Goal: Information Seeking & Learning: Check status

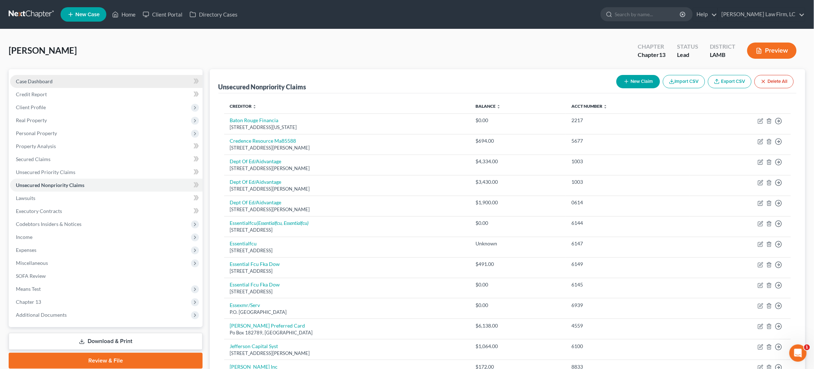
scroll to position [0, 0]
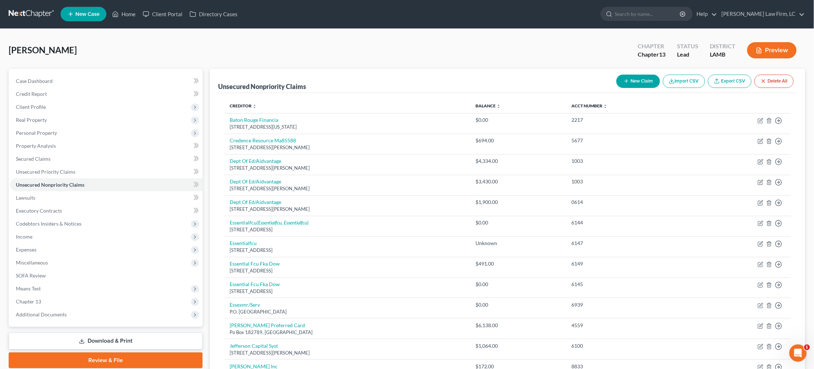
click at [27, 13] on link at bounding box center [32, 14] width 46 height 13
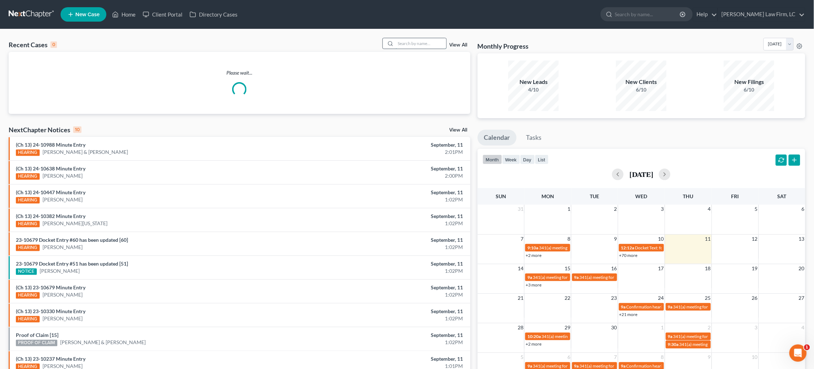
click at [425, 42] on input "search" at bounding box center [421, 43] width 50 height 10
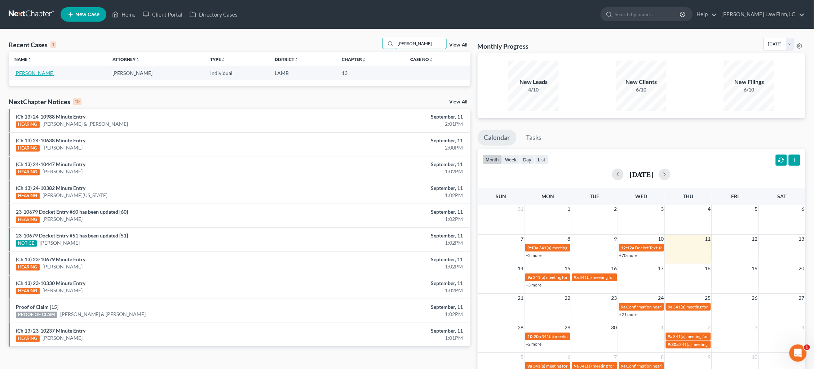
type input "Jason Brown"
click at [25, 75] on link "Brown, Jason" at bounding box center [34, 73] width 40 height 6
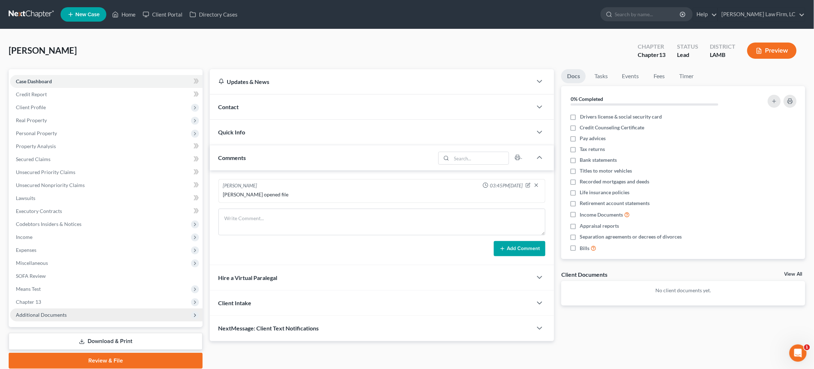
click at [82, 309] on span "Additional Documents" at bounding box center [106, 314] width 192 height 13
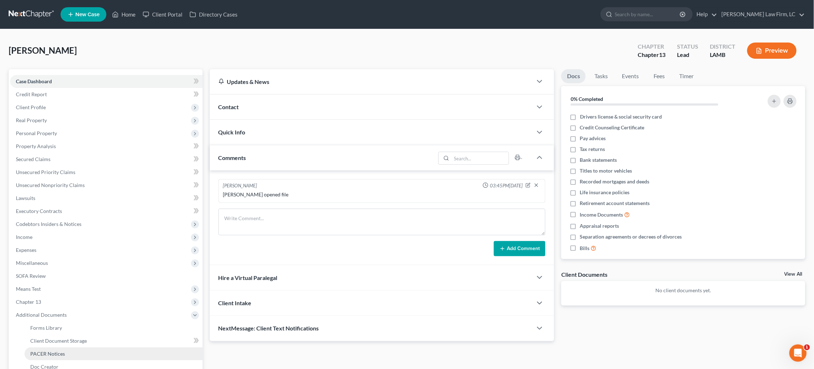
click at [79, 347] on link "PACER Notices" at bounding box center [114, 353] width 178 height 13
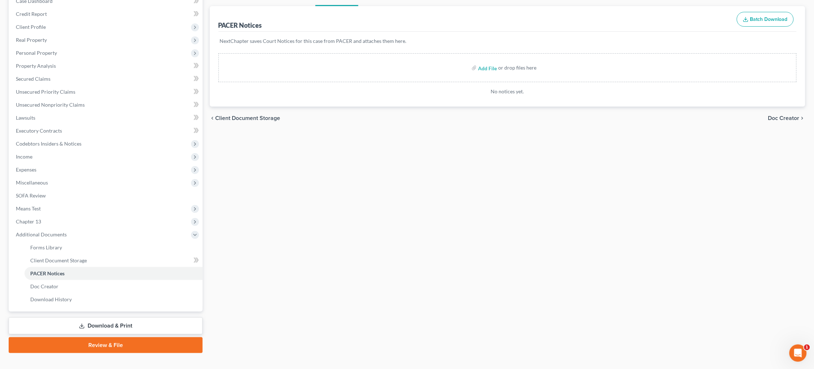
scroll to position [80, 0]
click at [116, 318] on link "Download & Print" at bounding box center [106, 326] width 194 height 17
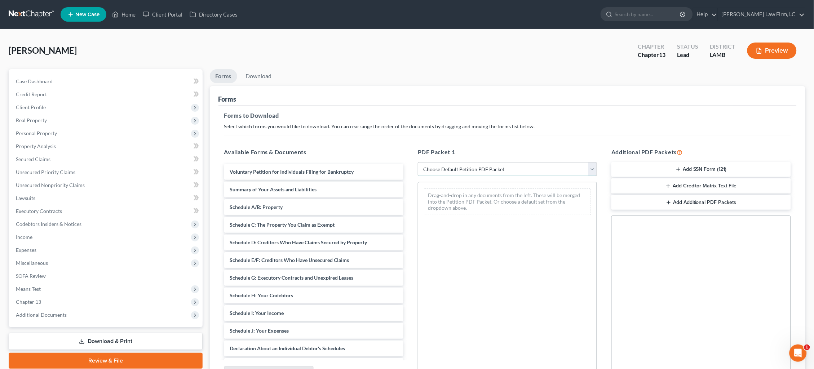
select select "0"
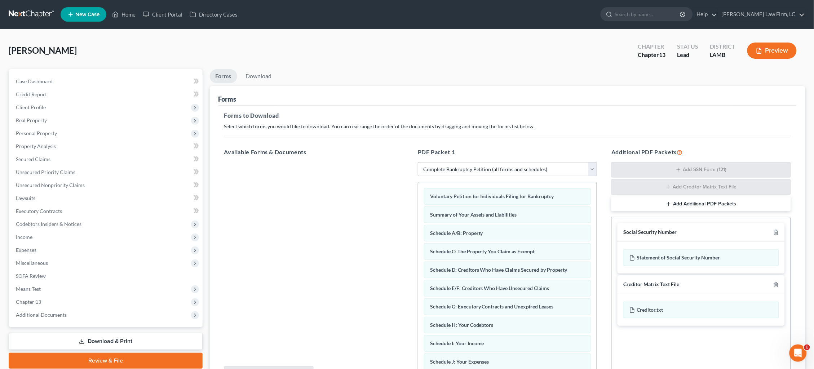
drag, startPoint x: 774, startPoint y: 284, endPoint x: 762, endPoint y: 281, distance: 12.4
click at [774, 284] on icon "button" at bounding box center [776, 285] width 6 height 6
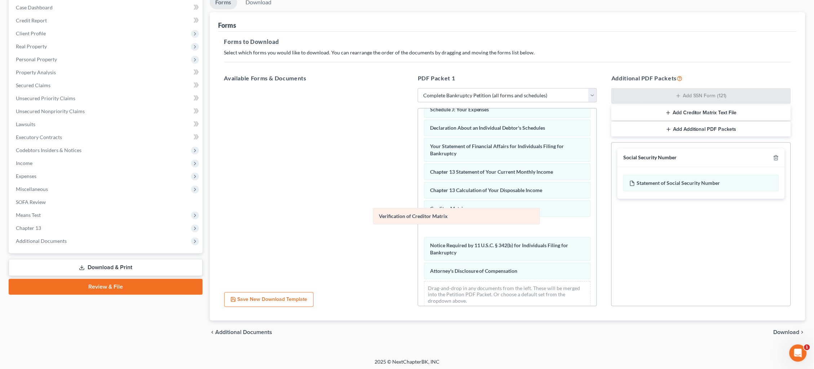
scroll to position [160, 0]
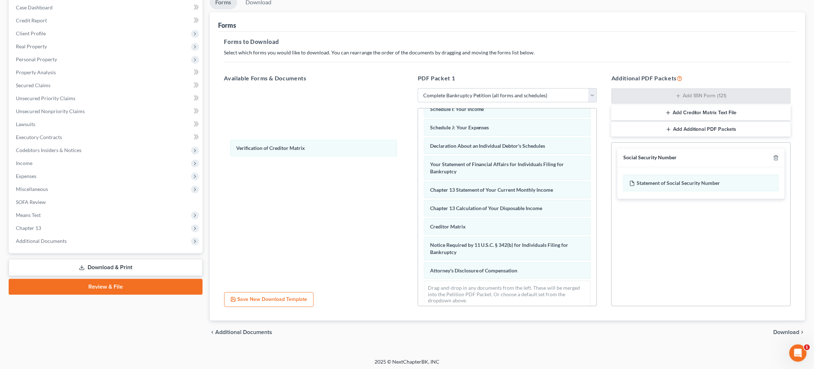
drag, startPoint x: 487, startPoint y: 220, endPoint x: 292, endPoint y: 147, distance: 208.4
click at [418, 147] on div "Verification of Creditor Matrix Voluntary Petition for Individuals Filing for B…" at bounding box center [507, 130] width 178 height 365
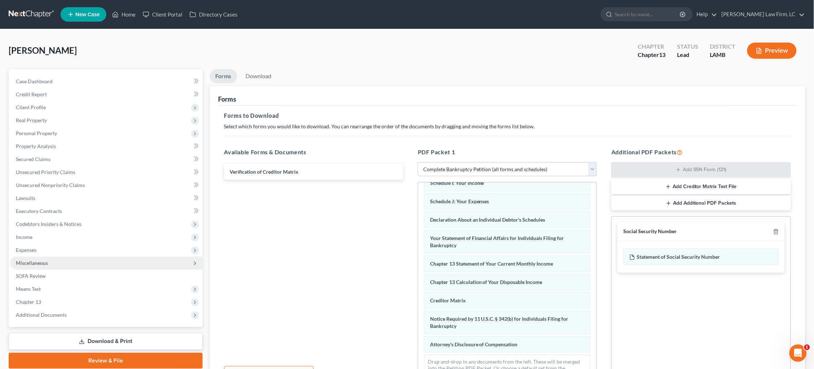
scroll to position [0, 0]
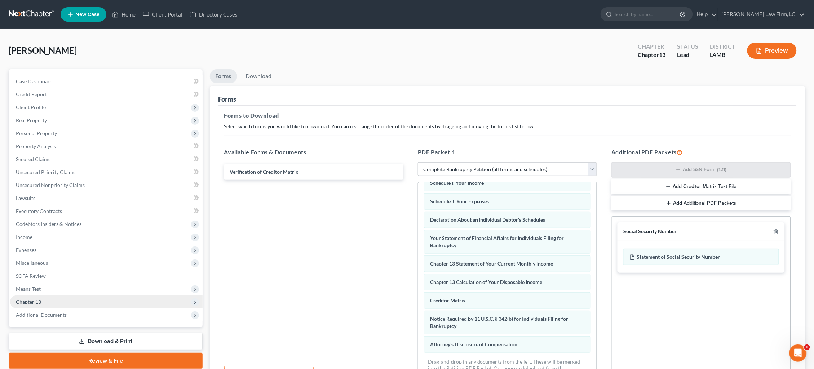
click at [94, 295] on span "Chapter 13" at bounding box center [106, 301] width 192 height 13
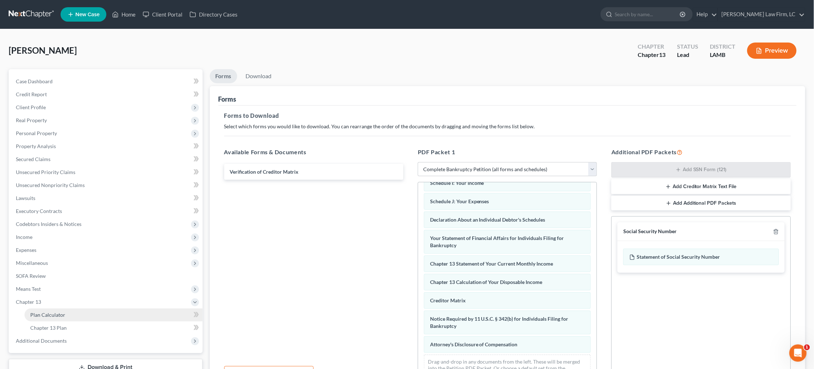
click at [95, 308] on link "Plan Calculator" at bounding box center [114, 314] width 178 height 13
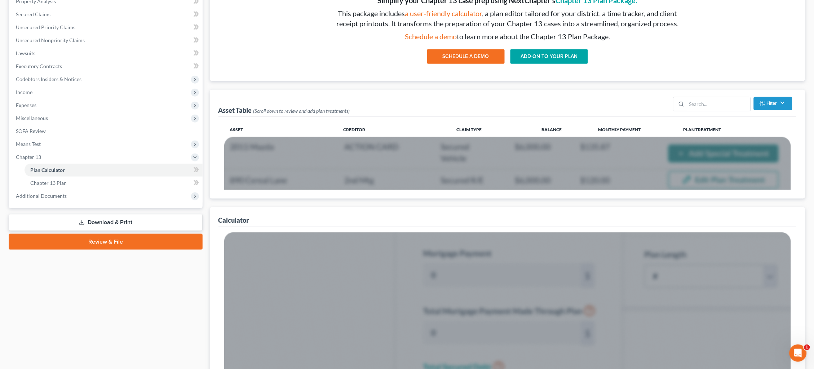
scroll to position [147, 0]
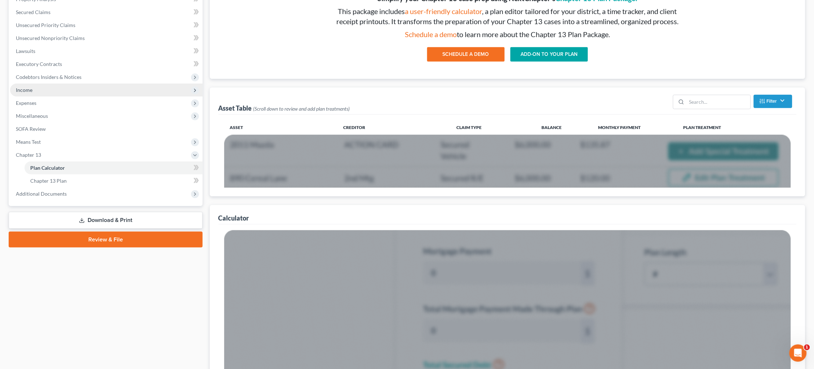
click at [111, 214] on link "Download & Print" at bounding box center [106, 220] width 194 height 17
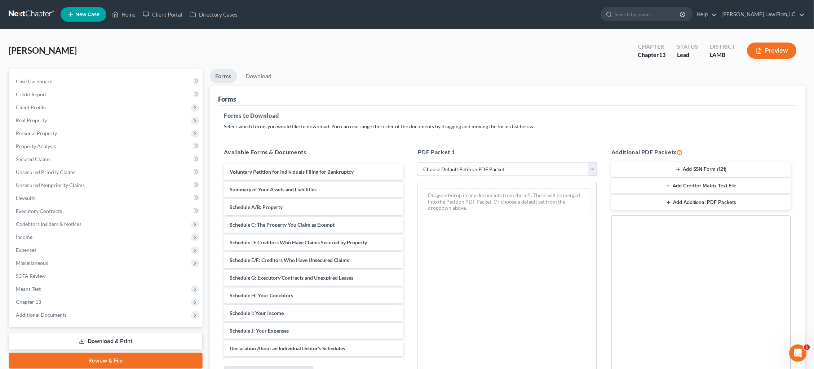
select select "0"
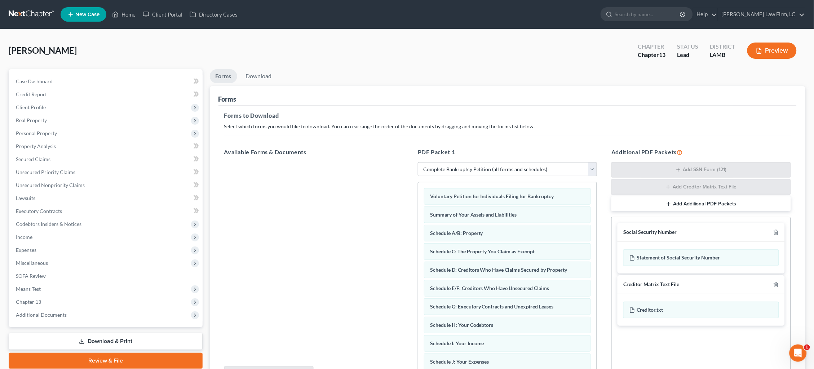
click at [775, 284] on icon "button" at bounding box center [776, 285] width 6 height 6
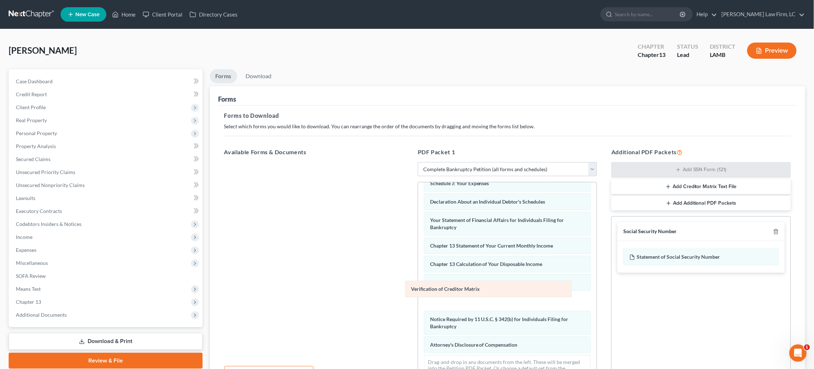
scroll to position [160, 0]
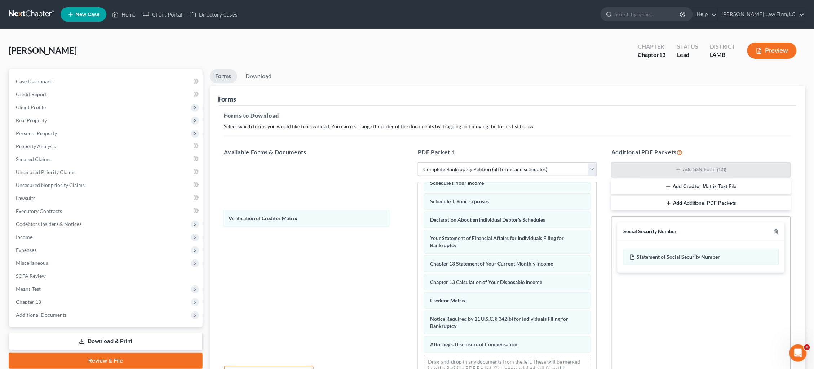
drag, startPoint x: 513, startPoint y: 297, endPoint x: 311, endPoint y: 213, distance: 218.3
click at [418, 213] on div "Verification of Creditor Matrix Voluntary Petition for Individuals Filing for B…" at bounding box center [507, 204] width 178 height 365
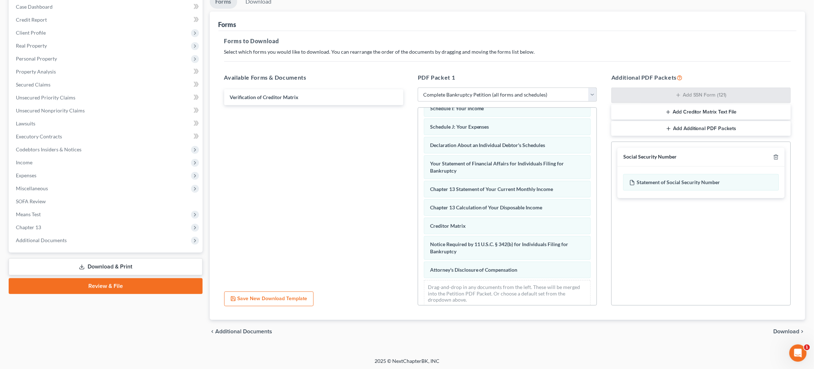
scroll to position [74, 0]
click at [791, 329] on span "Download" at bounding box center [786, 332] width 26 height 6
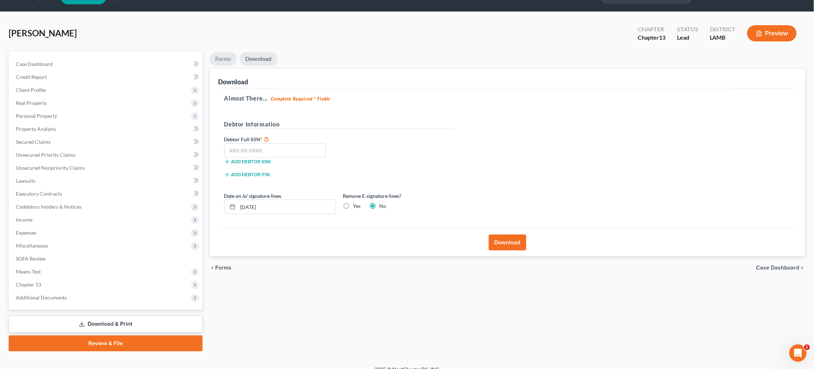
click at [223, 59] on link "Forms" at bounding box center [223, 59] width 27 height 14
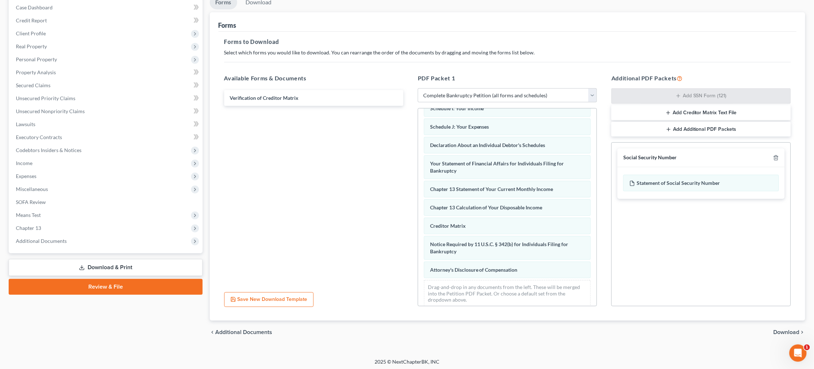
scroll to position [160, 0]
drag, startPoint x: 788, startPoint y: 332, endPoint x: 780, endPoint y: 326, distance: 10.3
click at [788, 332] on span "Download" at bounding box center [786, 332] width 26 height 6
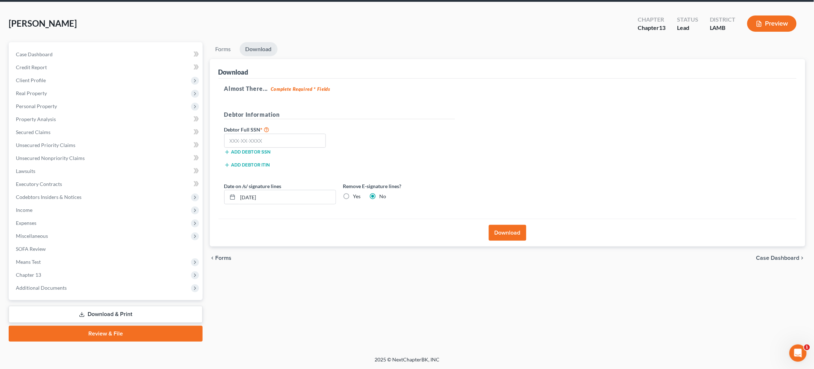
scroll to position [17, 0]
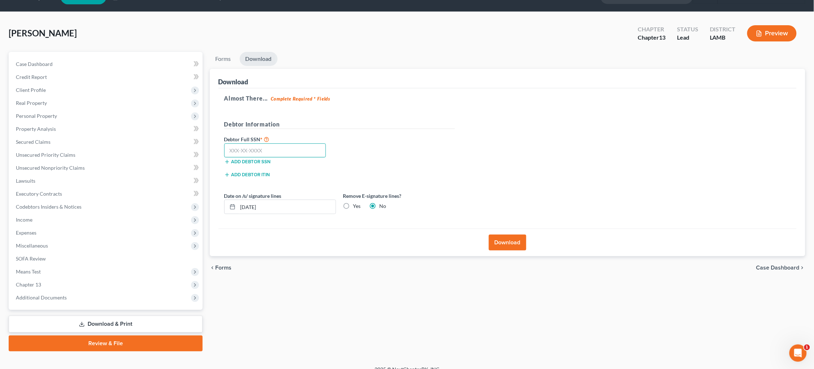
click at [276, 147] on input "text" at bounding box center [275, 150] width 102 height 14
type input "433-81-3308"
click at [353, 203] on label "Yes" at bounding box center [357, 206] width 8 height 7
click at [356, 203] on input "Yes" at bounding box center [358, 205] width 5 height 5
radio input "true"
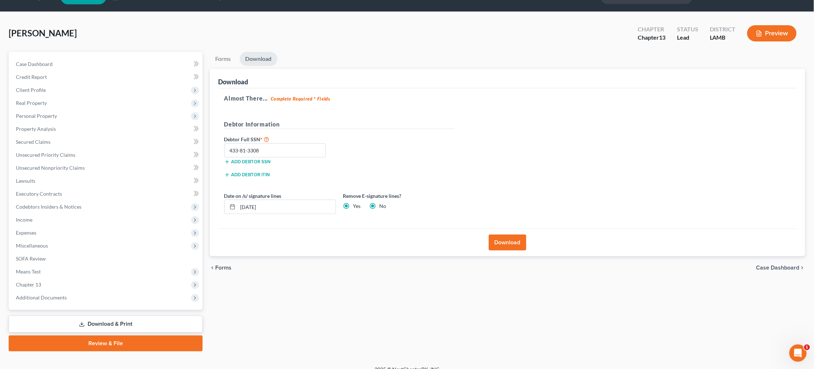
radio input "false"
click at [512, 243] on button "Download" at bounding box center [507, 243] width 37 height 16
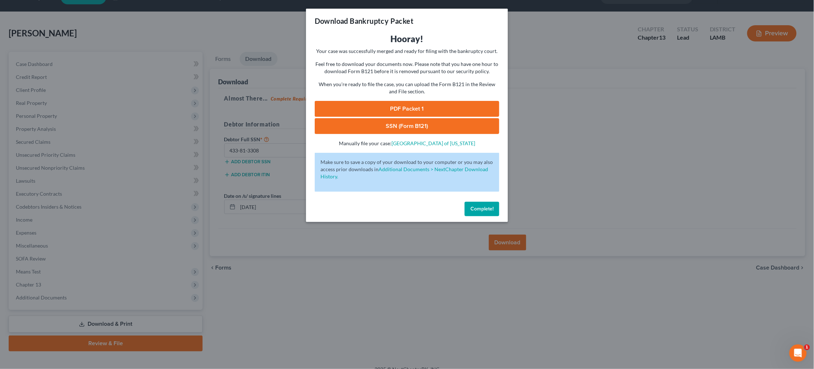
click at [415, 106] on link "PDF Packet 1" at bounding box center [407, 109] width 184 height 16
click at [407, 127] on link "SSN (Form B121)" at bounding box center [407, 126] width 184 height 16
click at [551, 59] on div "Download Bankruptcy Packet Hooray! Your case was successfully merged and ready …" at bounding box center [407, 184] width 814 height 369
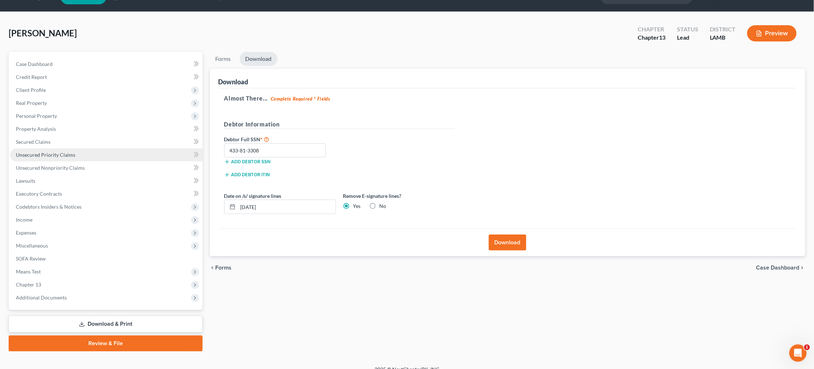
click at [94, 161] on link "Unsecured Nonpriority Claims" at bounding box center [106, 167] width 192 height 13
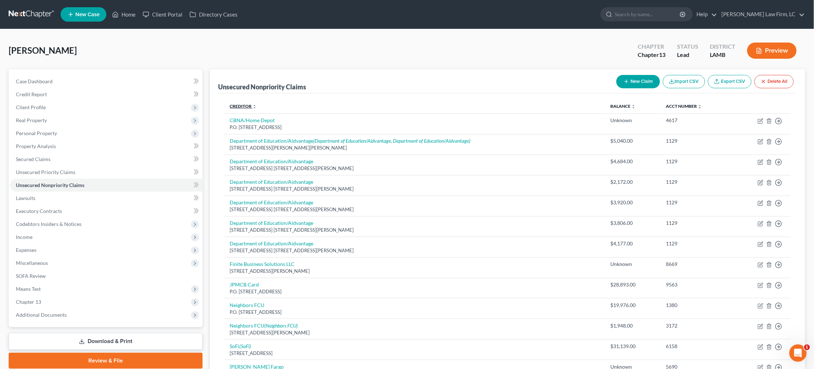
click at [234, 105] on link "Creditor expand_more expand_less unfold_more" at bounding box center [243, 105] width 27 height 5
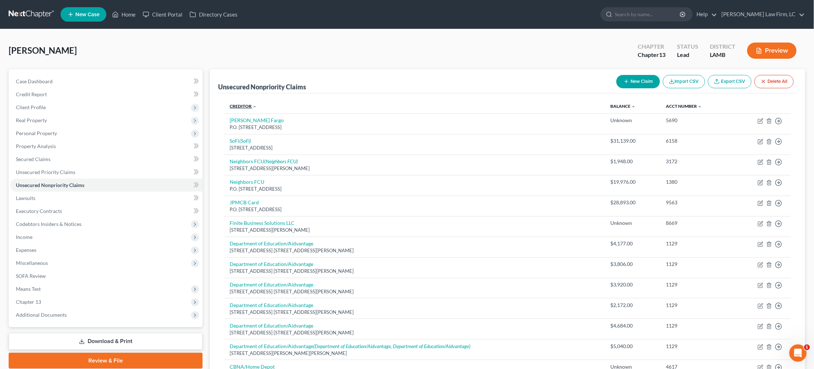
click at [239, 104] on link "Creditor expand_more expand_less unfold_more" at bounding box center [243, 105] width 27 height 5
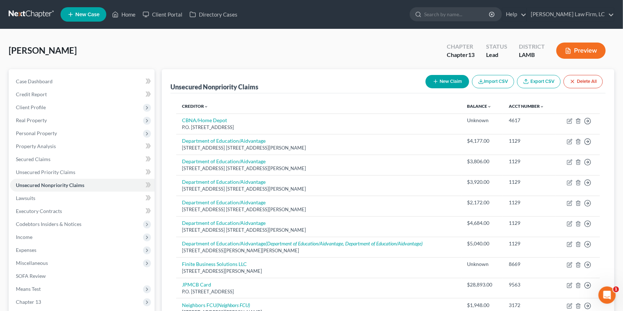
click at [35, 14] on link at bounding box center [32, 14] width 46 height 13
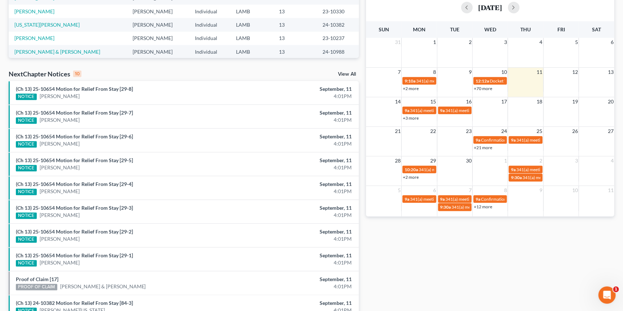
scroll to position [165, 0]
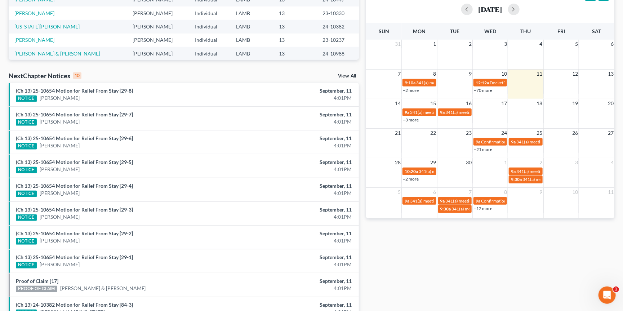
click at [348, 75] on link "View All" at bounding box center [347, 76] width 18 height 5
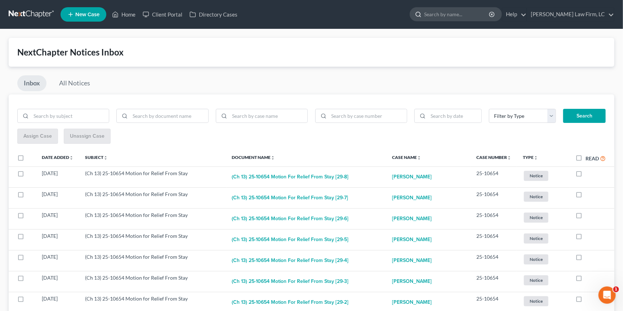
click at [462, 11] on input "search" at bounding box center [457, 14] width 66 height 13
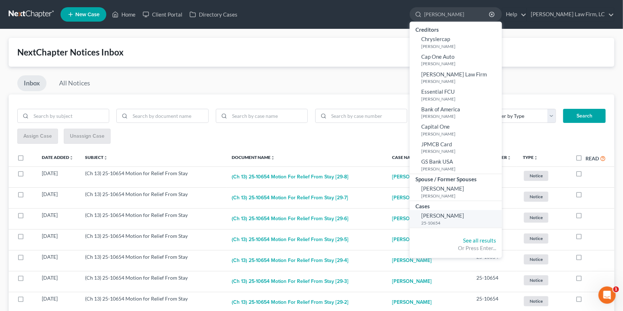
type input "cramer"
click at [464, 214] on span "[PERSON_NAME]" at bounding box center [442, 215] width 43 height 6
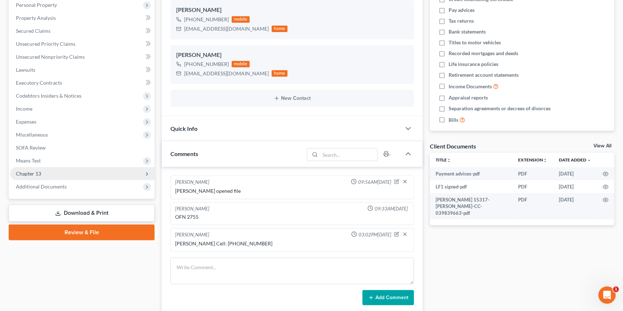
scroll to position [128, 0]
click at [79, 180] on span "Additional Documents" at bounding box center [82, 186] width 145 height 13
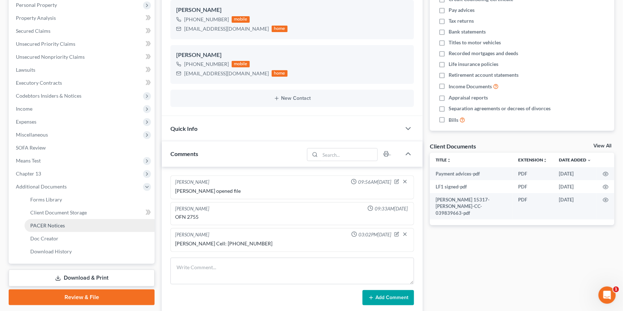
click at [68, 219] on link "PACER Notices" at bounding box center [90, 225] width 130 height 13
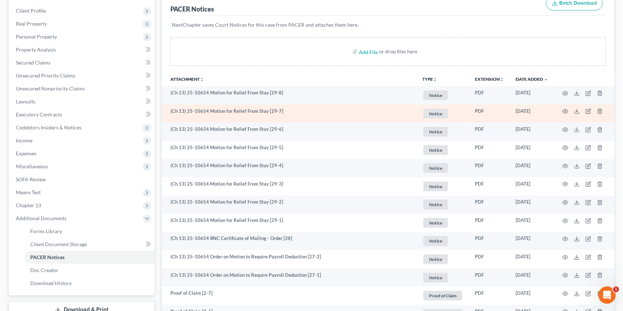
scroll to position [97, 0]
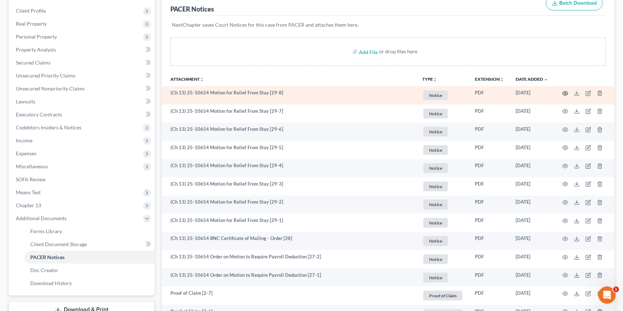
click at [565, 94] on icon "button" at bounding box center [566, 93] width 6 height 6
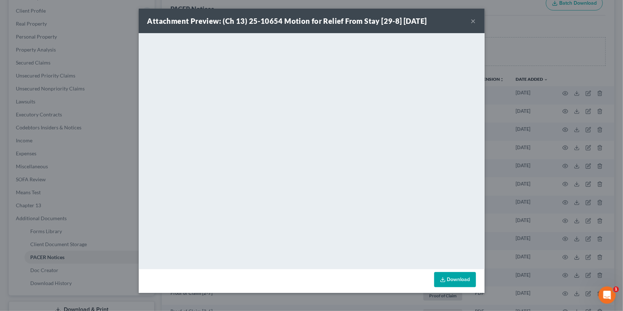
click at [524, 70] on div "Attachment Preview: (Ch 13) 25-10654 Motion for Relief From Stay [29-8] 09/11/2…" at bounding box center [311, 155] width 623 height 311
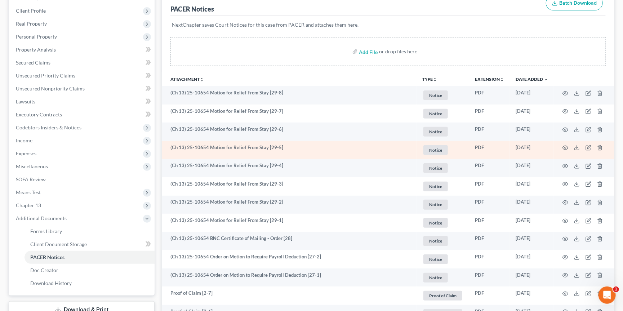
scroll to position [111, 0]
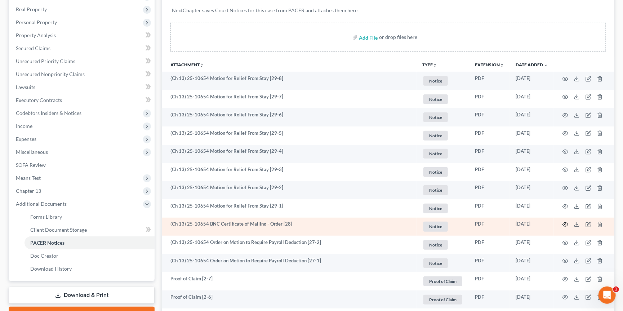
click at [564, 222] on icon "button" at bounding box center [566, 225] width 6 height 6
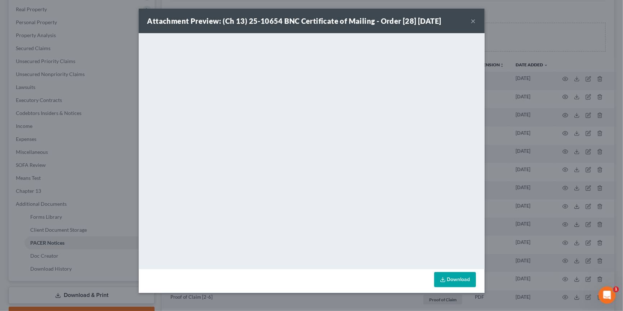
drag, startPoint x: 474, startPoint y: 23, endPoint x: 476, endPoint y: 35, distance: 12.5
click at [474, 23] on button "×" at bounding box center [473, 21] width 5 height 9
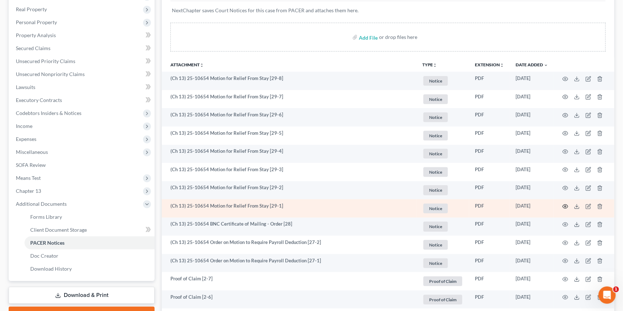
click at [565, 206] on circle "button" at bounding box center [565, 206] width 1 height 1
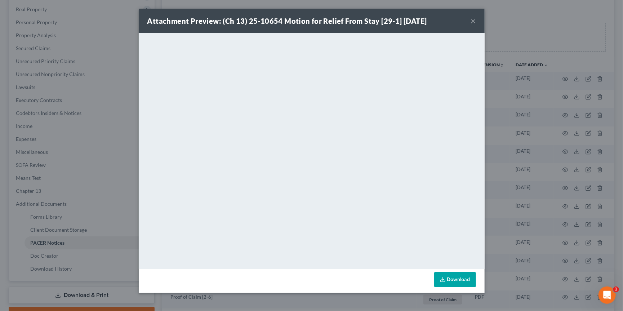
click at [476, 22] on div "Attachment Preview: (Ch 13) 25-10654 Motion for Relief From Stay [29-1] 09/11/2…" at bounding box center [312, 21] width 346 height 25
drag, startPoint x: 475, startPoint y: 22, endPoint x: 472, endPoint y: 25, distance: 4.3
click at [475, 22] on button "×" at bounding box center [473, 21] width 5 height 9
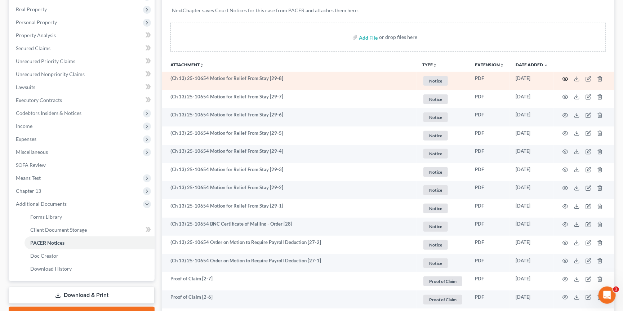
click at [565, 77] on icon "button" at bounding box center [566, 79] width 6 height 6
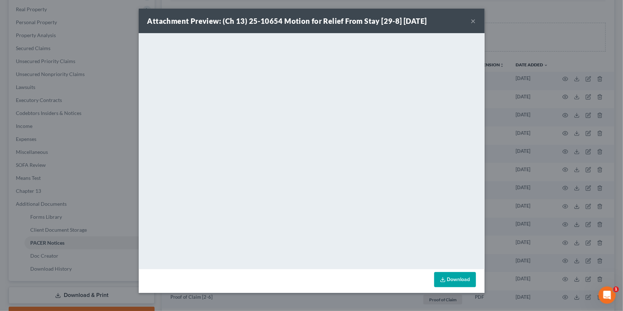
click at [473, 19] on button "×" at bounding box center [473, 21] width 5 height 9
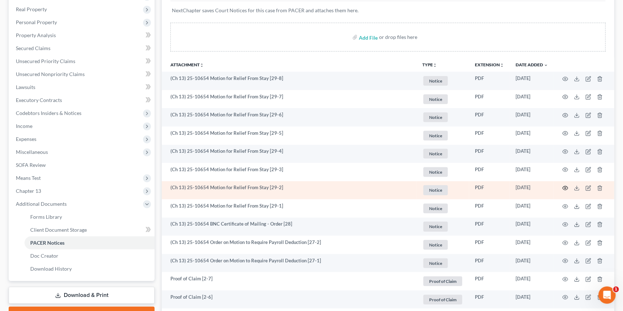
click at [565, 186] on icon "button" at bounding box center [566, 188] width 6 height 6
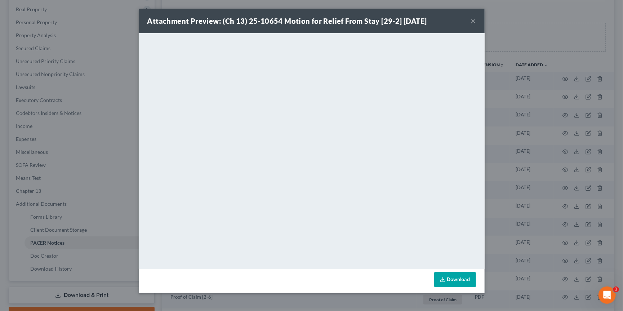
click at [474, 21] on button "×" at bounding box center [473, 21] width 5 height 9
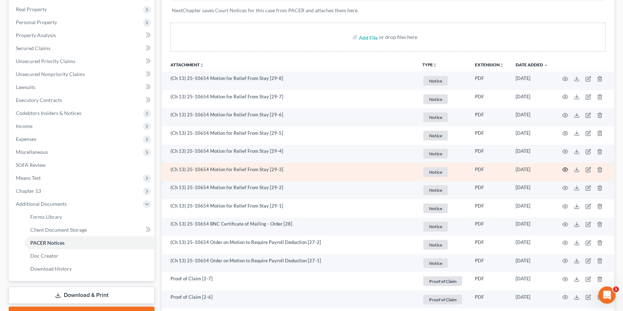
click at [565, 168] on icon "button" at bounding box center [566, 170] width 6 height 6
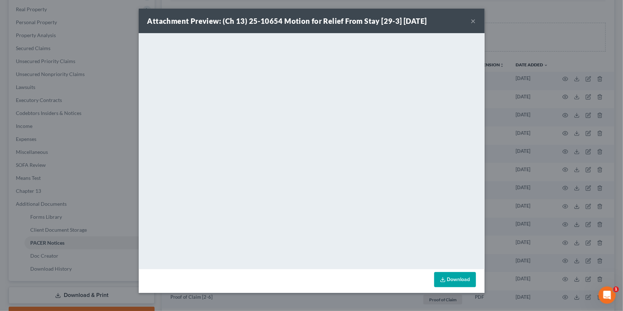
drag, startPoint x: 472, startPoint y: 21, endPoint x: 473, endPoint y: 27, distance: 6.2
click at [472, 22] on button "×" at bounding box center [473, 21] width 5 height 9
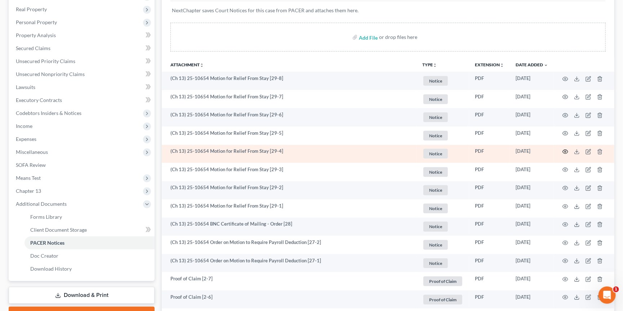
click at [566, 151] on circle "button" at bounding box center [565, 151] width 1 height 1
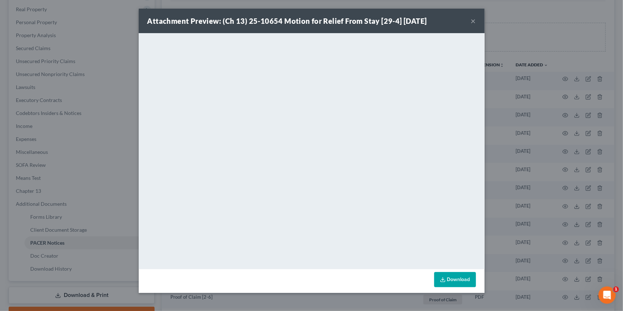
click at [474, 19] on button "×" at bounding box center [473, 21] width 5 height 9
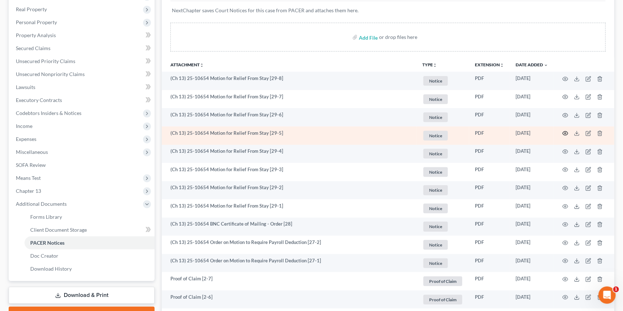
click at [565, 132] on icon "button" at bounding box center [566, 133] width 6 height 6
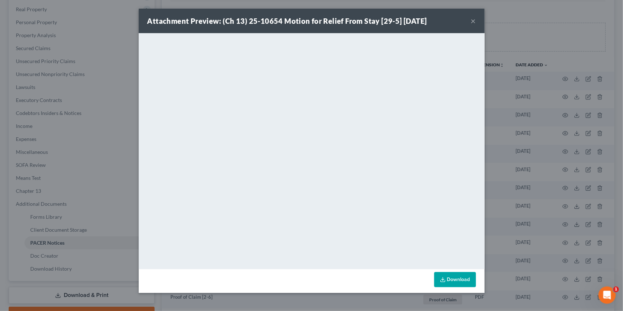
drag, startPoint x: 473, startPoint y: 21, endPoint x: 476, endPoint y: 34, distance: 13.5
click at [473, 21] on button "×" at bounding box center [473, 21] width 5 height 9
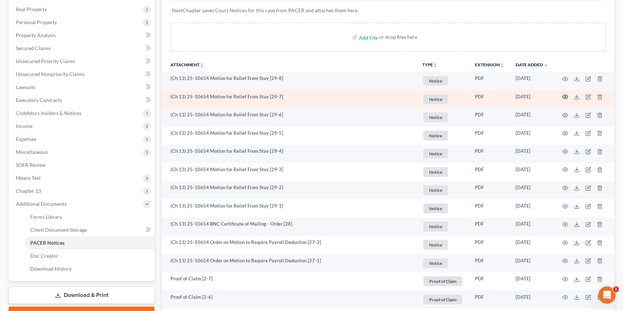
click at [566, 96] on circle "button" at bounding box center [565, 96] width 1 height 1
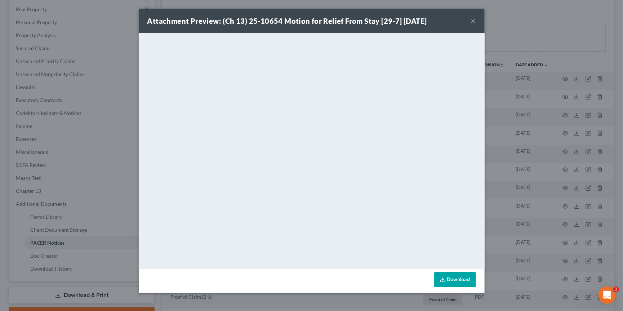
click at [474, 24] on button "×" at bounding box center [473, 21] width 5 height 9
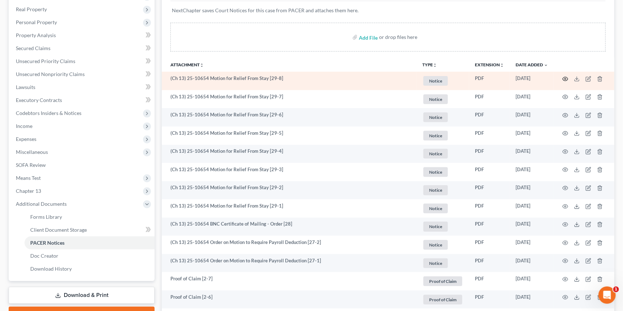
click at [565, 80] on icon "button" at bounding box center [565, 79] width 5 height 4
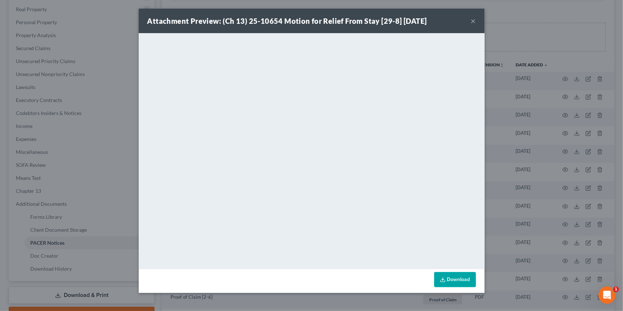
click at [473, 23] on button "×" at bounding box center [473, 21] width 5 height 9
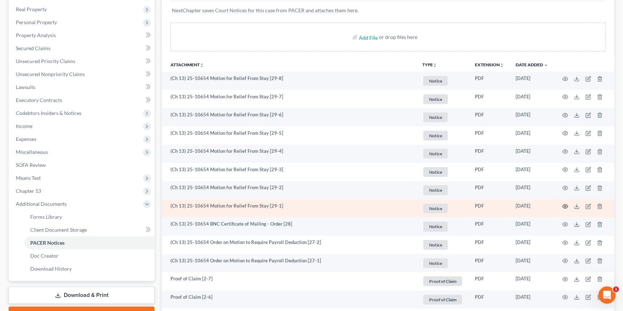
click at [563, 204] on icon "button" at bounding box center [566, 207] width 6 height 6
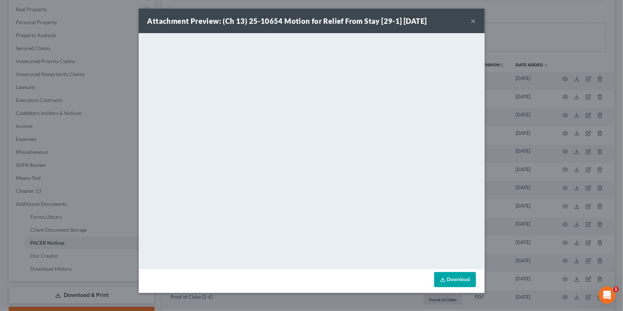
click at [474, 22] on button "×" at bounding box center [473, 21] width 5 height 9
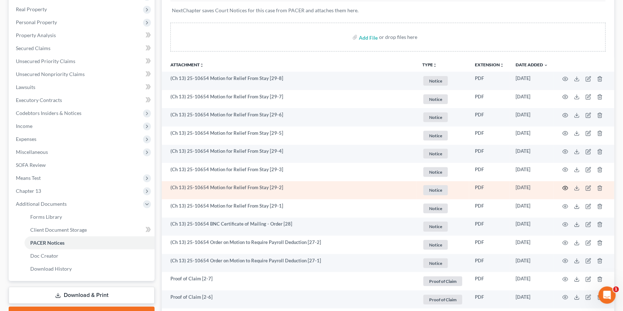
click at [564, 187] on icon "button" at bounding box center [565, 188] width 5 height 4
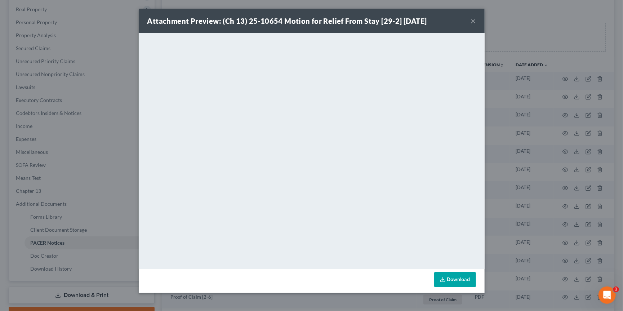
click at [472, 23] on button "×" at bounding box center [473, 21] width 5 height 9
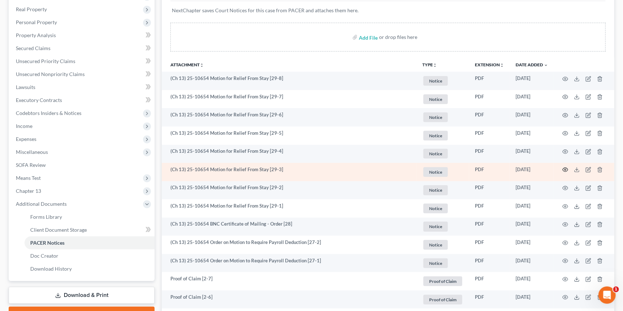
click at [564, 169] on icon "button" at bounding box center [566, 170] width 6 height 6
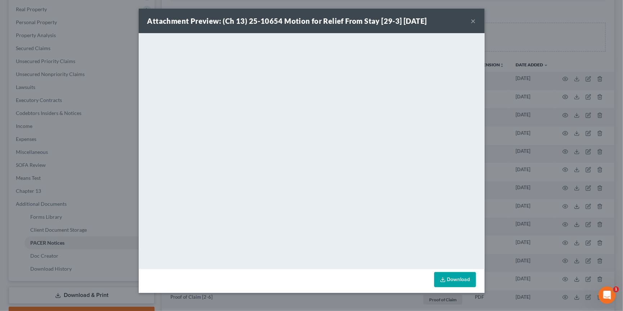
click at [472, 22] on button "×" at bounding box center [473, 21] width 5 height 9
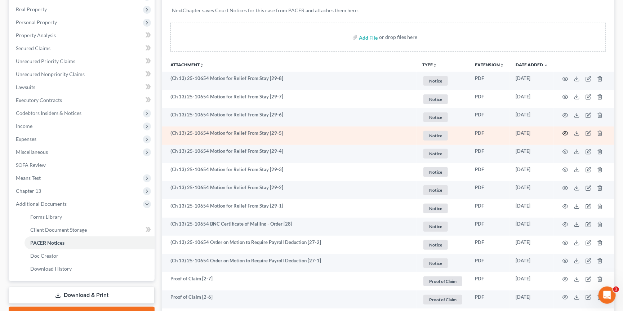
click at [564, 133] on icon "button" at bounding box center [566, 133] width 6 height 6
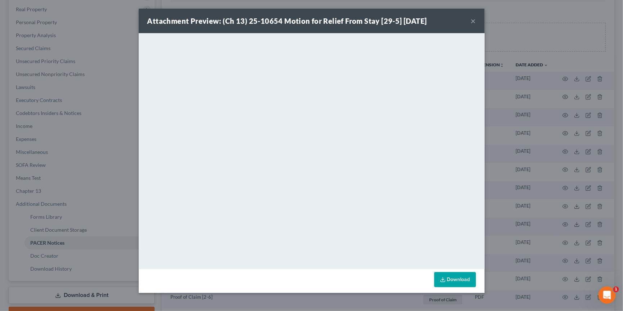
click at [474, 22] on button "×" at bounding box center [473, 21] width 5 height 9
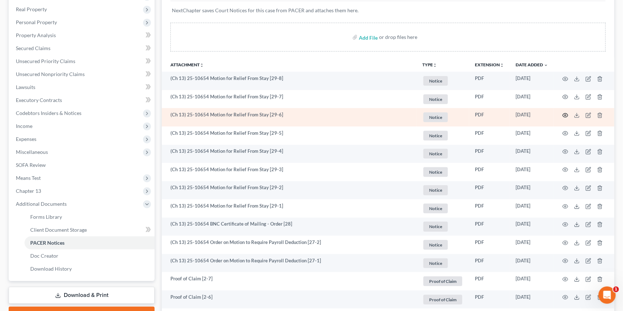
click at [564, 115] on icon "button" at bounding box center [566, 115] width 6 height 6
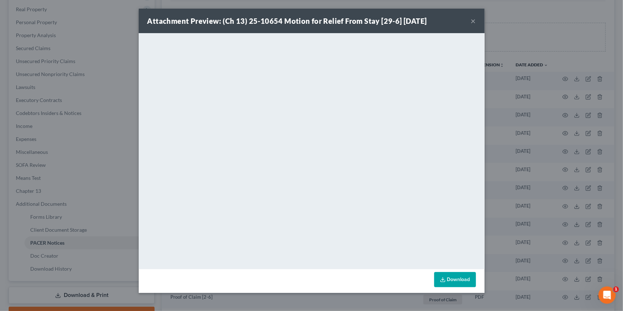
drag, startPoint x: 473, startPoint y: 19, endPoint x: 489, endPoint y: 30, distance: 19.6
click at [474, 19] on button "×" at bounding box center [473, 21] width 5 height 9
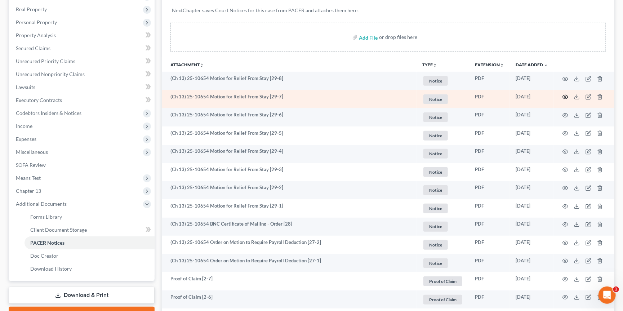
click at [566, 95] on icon "button" at bounding box center [566, 97] width 6 height 6
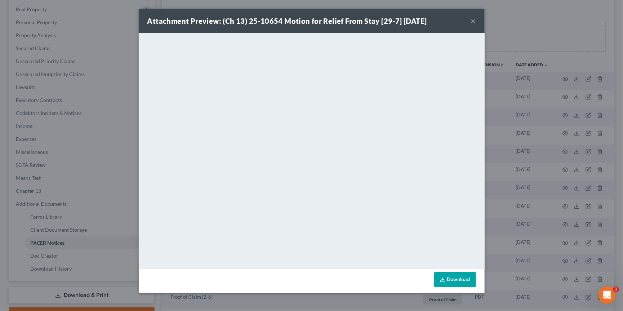
click at [472, 21] on button "×" at bounding box center [473, 21] width 5 height 9
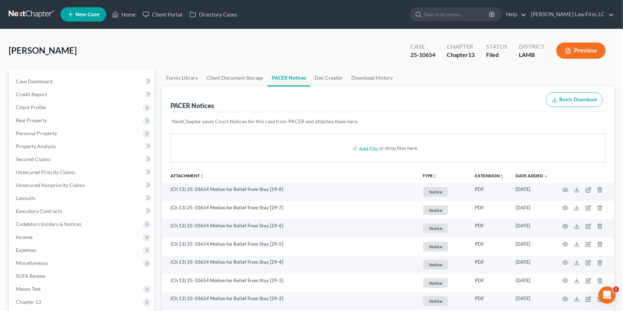
scroll to position [0, 0]
click at [37, 8] on link at bounding box center [32, 14] width 46 height 13
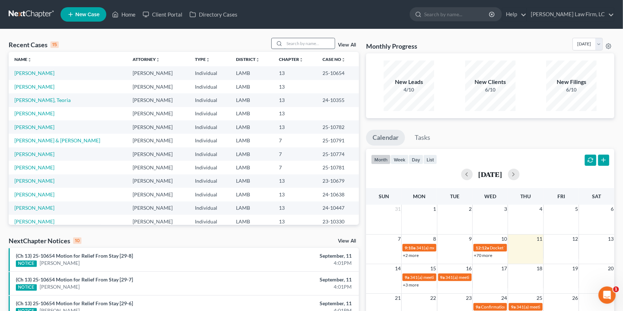
click at [292, 42] on input "search" at bounding box center [309, 43] width 50 height 10
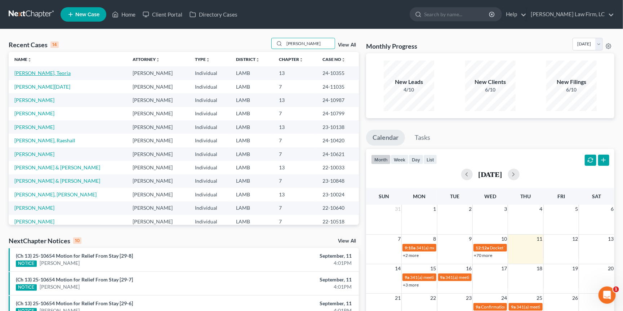
type input "johnson"
click at [40, 73] on link "Johnson, Teoria" at bounding box center [42, 73] width 56 height 6
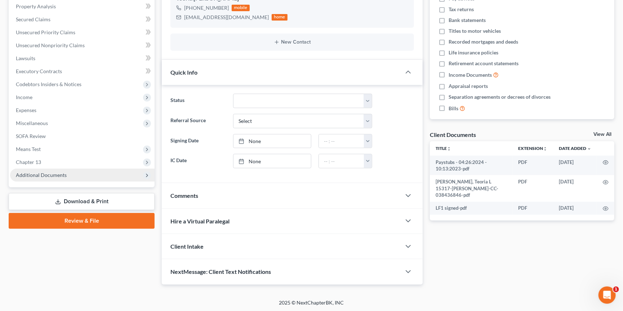
scroll to position [139, 0]
click at [99, 169] on span "Additional Documents" at bounding box center [82, 175] width 145 height 13
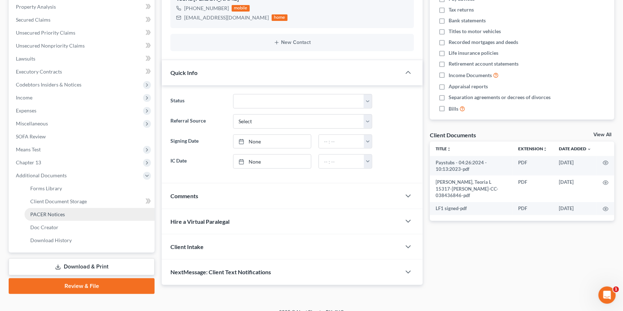
click at [100, 208] on link "PACER Notices" at bounding box center [90, 214] width 130 height 13
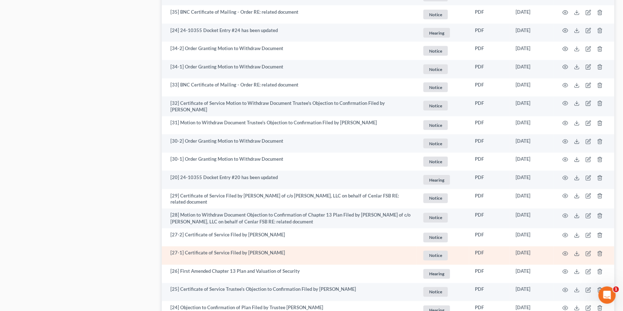
scroll to position [561, 0]
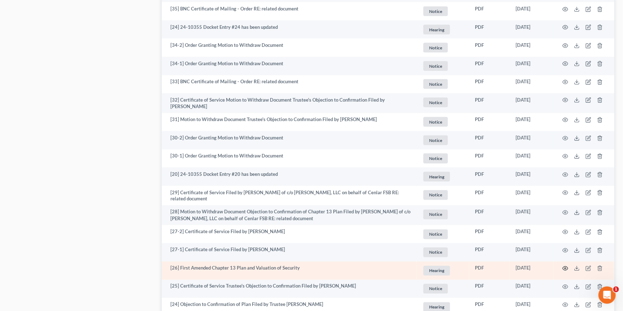
click at [565, 266] on icon "button" at bounding box center [566, 269] width 6 height 6
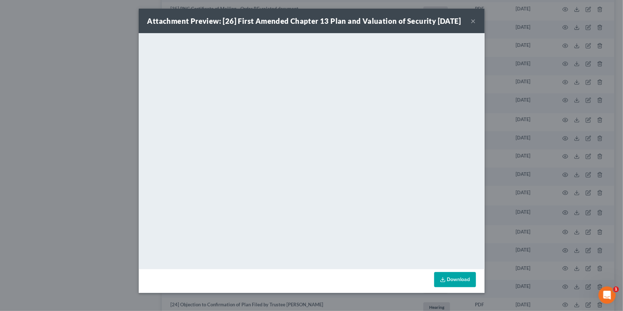
click at [472, 25] on button "×" at bounding box center [473, 21] width 5 height 9
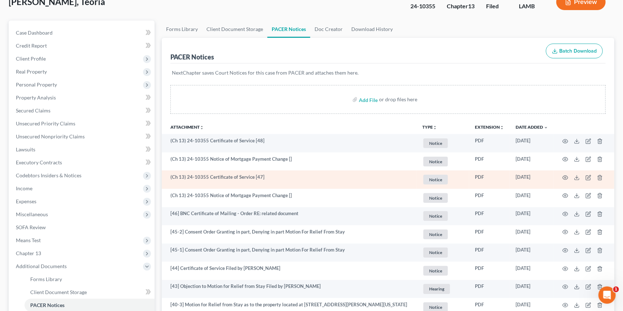
scroll to position [49, 0]
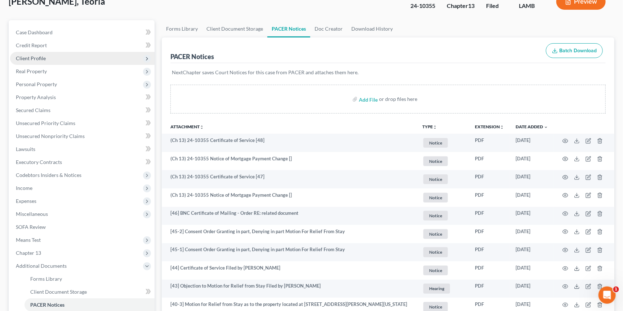
click at [76, 59] on span "Client Profile" at bounding box center [82, 58] width 145 height 13
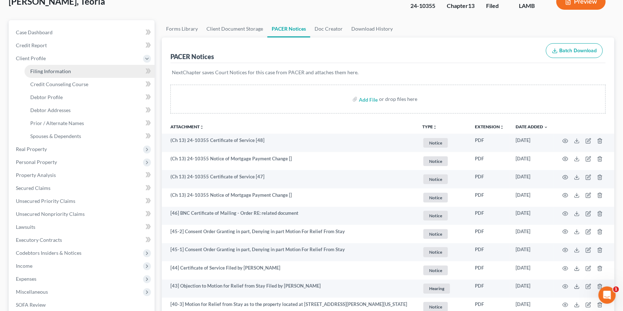
click at [95, 71] on link "Filing Information" at bounding box center [90, 71] width 130 height 13
select select "1"
select select "0"
select select "3"
select select "19"
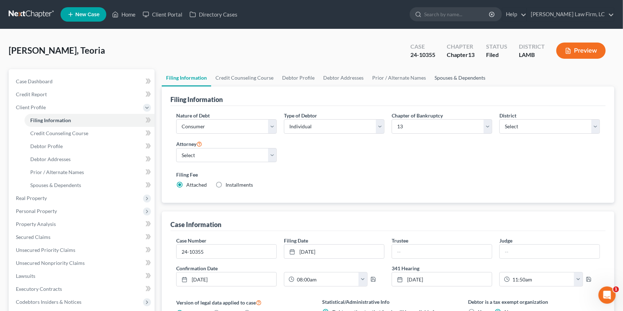
click at [465, 76] on link "Spouses & Dependents" at bounding box center [459, 77] width 59 height 17
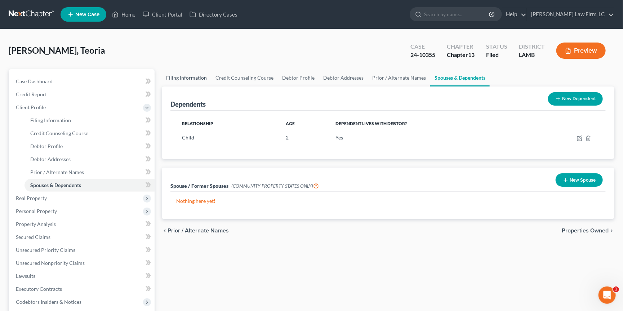
click at [184, 76] on link "Filing Information" at bounding box center [186, 77] width 49 height 17
select select "1"
select select "0"
select select "3"
select select "35"
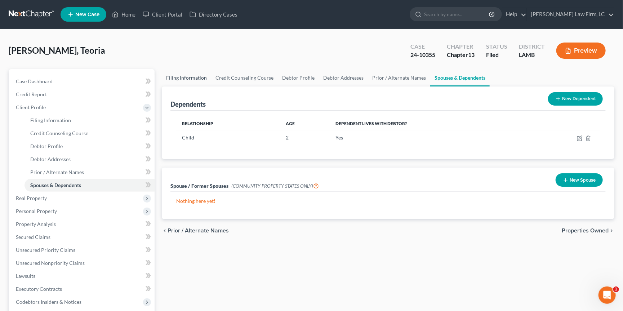
select select "0"
select select "19"
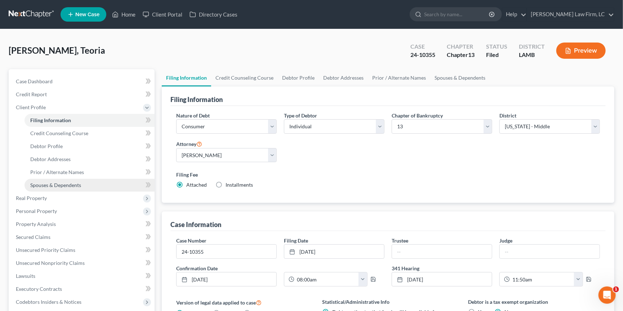
click at [95, 180] on link "Spouses & Dependents" at bounding box center [90, 185] width 130 height 13
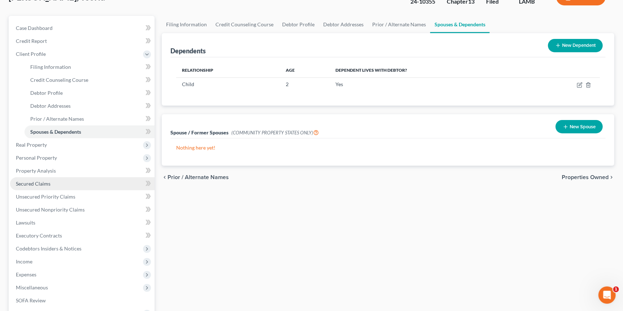
scroll to position [58, 0]
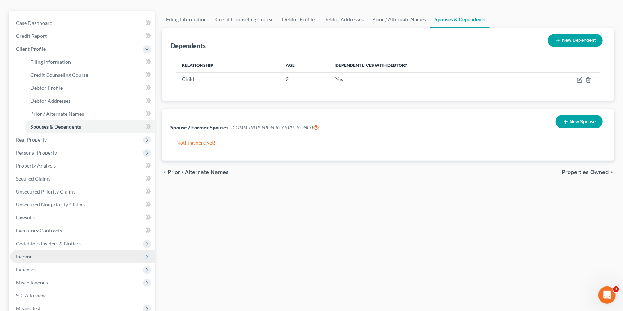
click at [55, 250] on span "Income" at bounding box center [82, 256] width 145 height 13
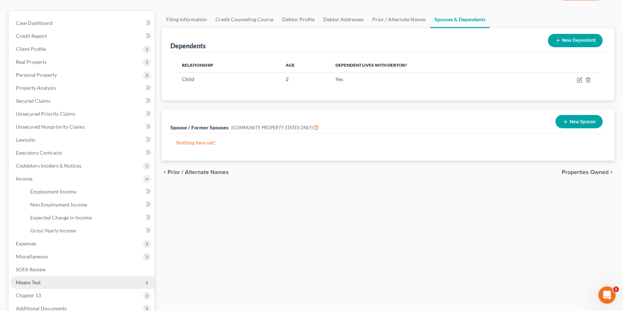
click at [66, 276] on span "Means Test" at bounding box center [82, 282] width 145 height 13
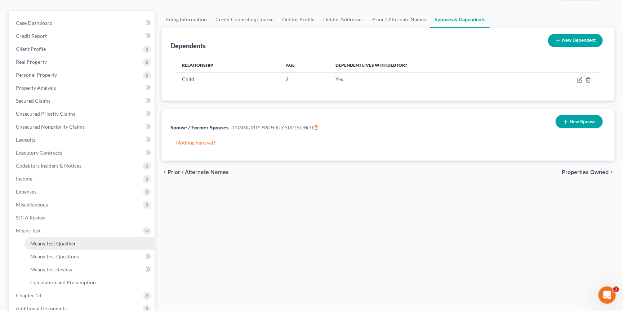
click at [69, 240] on span "Means Test Qualifier" at bounding box center [53, 243] width 46 height 6
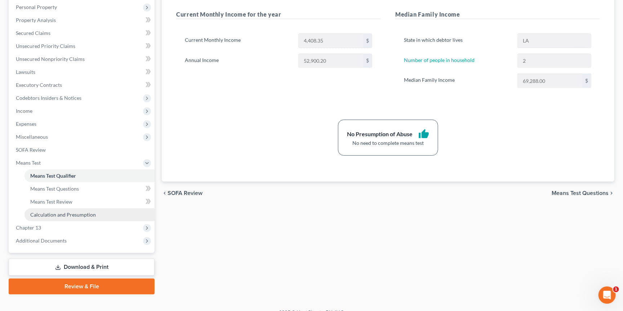
scroll to position [125, 0]
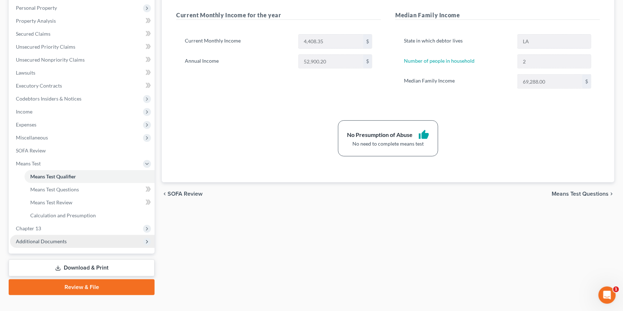
click at [89, 235] on span "Additional Documents" at bounding box center [82, 241] width 145 height 13
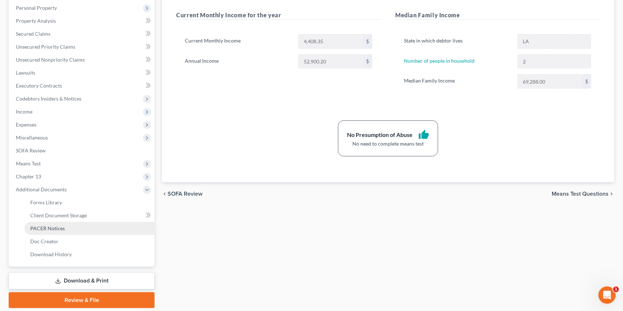
click at [81, 222] on link "PACER Notices" at bounding box center [90, 228] width 130 height 13
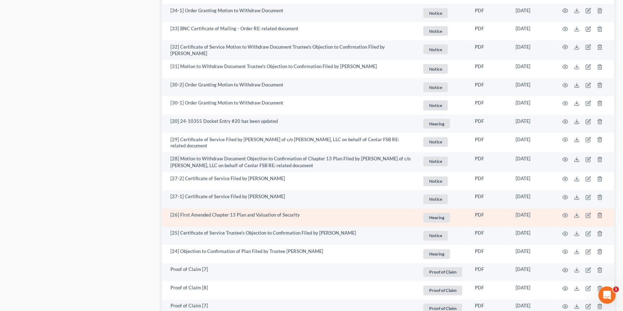
scroll to position [615, 0]
click at [565, 211] on icon "button" at bounding box center [566, 214] width 6 height 6
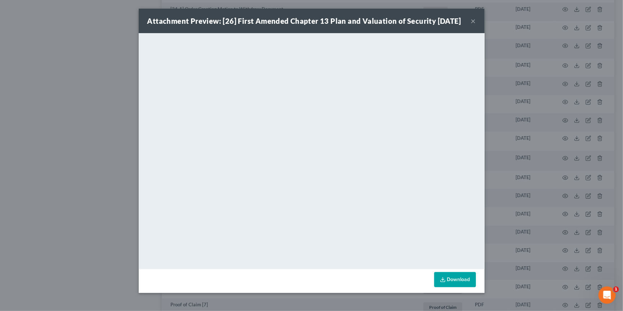
click at [474, 25] on button "×" at bounding box center [473, 21] width 5 height 9
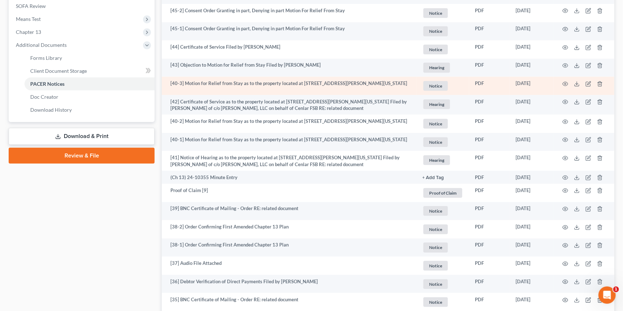
scroll to position [270, 0]
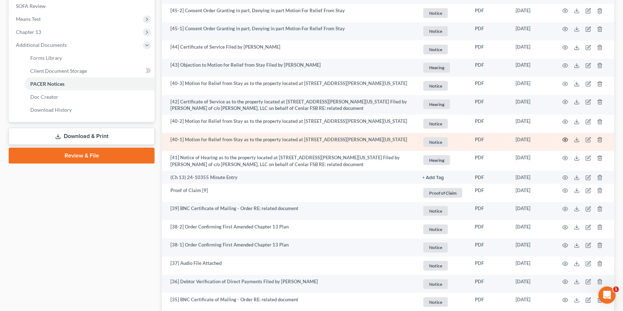
click at [565, 137] on icon "button" at bounding box center [566, 140] width 6 height 6
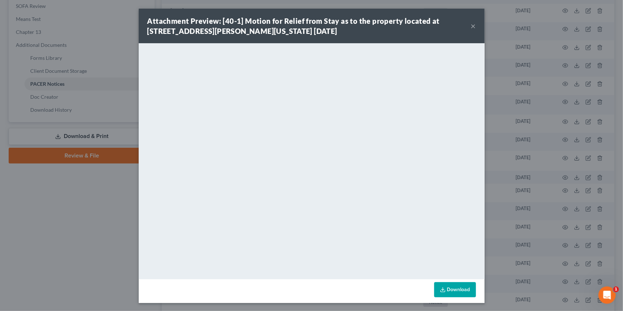
click at [506, 83] on div "Attachment Preview: [40-1] Motion for Relief from Stay as to the property locat…" at bounding box center [311, 155] width 623 height 311
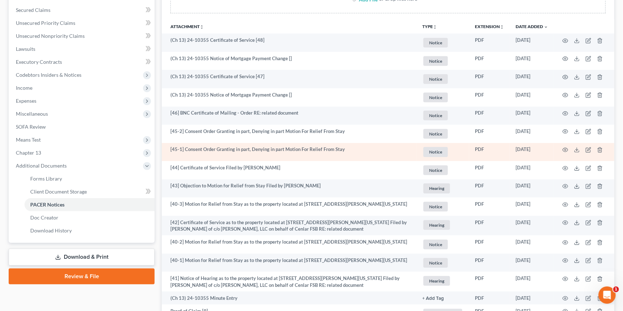
scroll to position [147, 0]
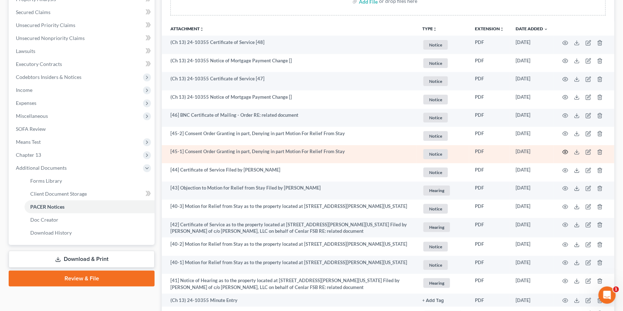
click at [564, 149] on icon "button" at bounding box center [566, 152] width 6 height 6
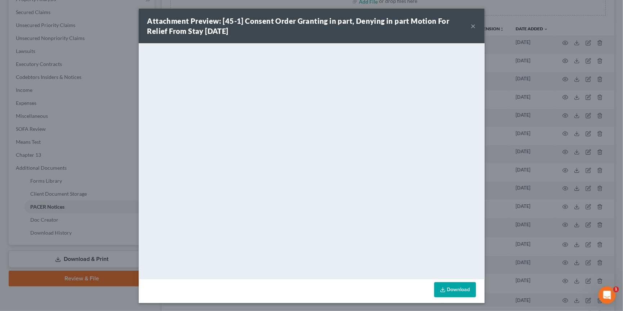
click at [472, 26] on button "×" at bounding box center [473, 26] width 5 height 9
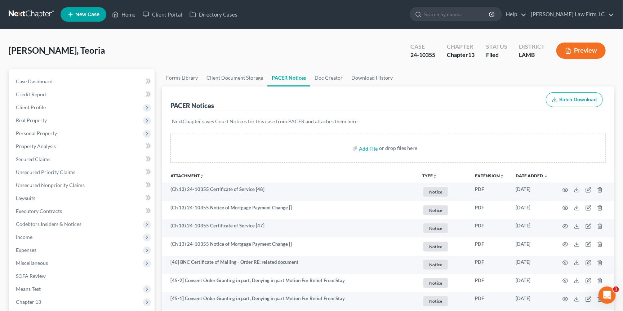
scroll to position [0, 0]
click at [28, 12] on link at bounding box center [32, 14] width 46 height 13
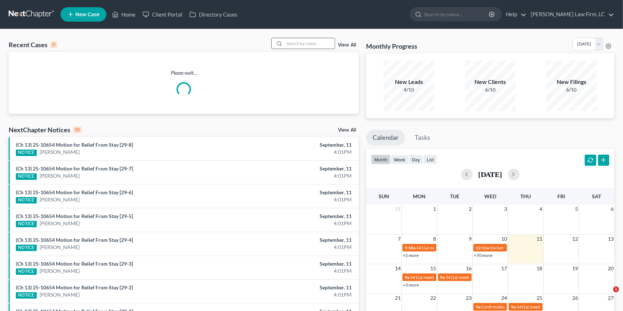
click at [321, 42] on input "search" at bounding box center [309, 43] width 50 height 10
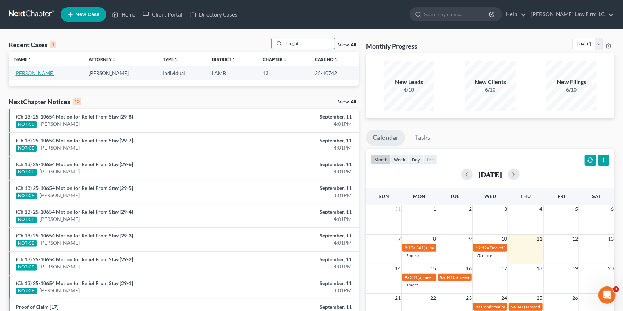
type input "knight"
click at [41, 74] on link "[PERSON_NAME]" at bounding box center [34, 73] width 40 height 6
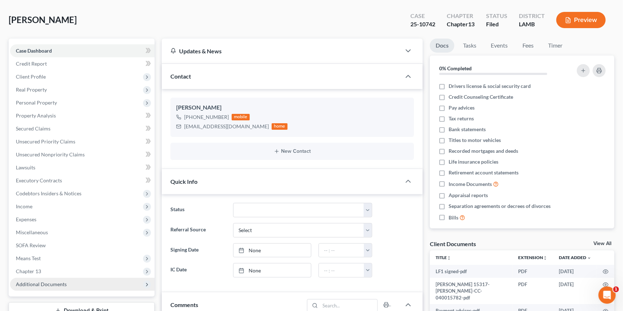
scroll to position [58, 0]
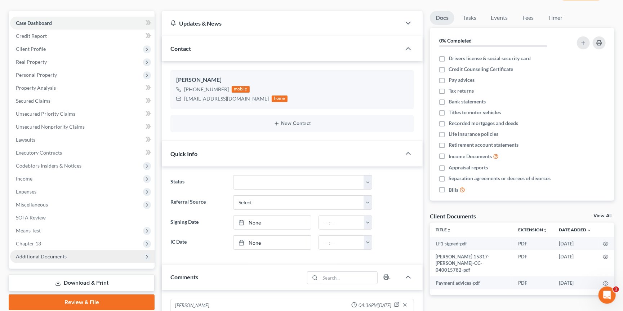
click at [69, 250] on span "Additional Documents" at bounding box center [82, 256] width 145 height 13
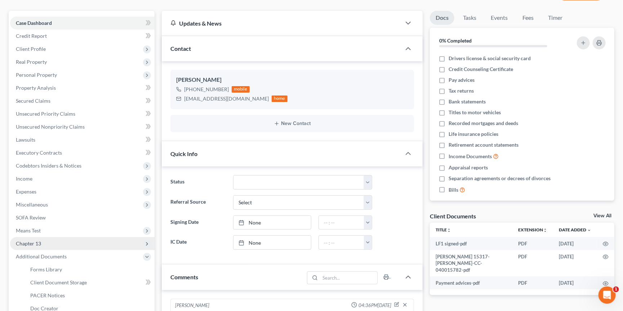
click at [54, 292] on span "PACER Notices" at bounding box center [47, 295] width 35 height 6
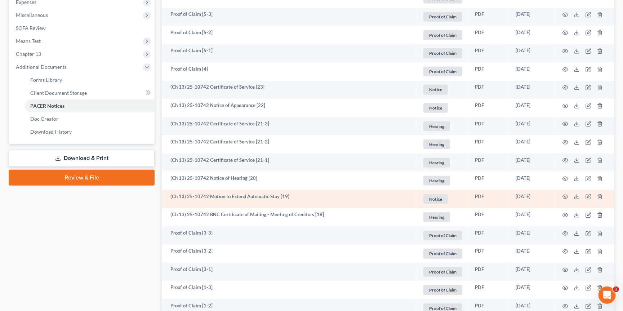
scroll to position [249, 0]
click at [565, 193] on icon "button" at bounding box center [566, 196] width 6 height 6
